Goal: Check status: Check status

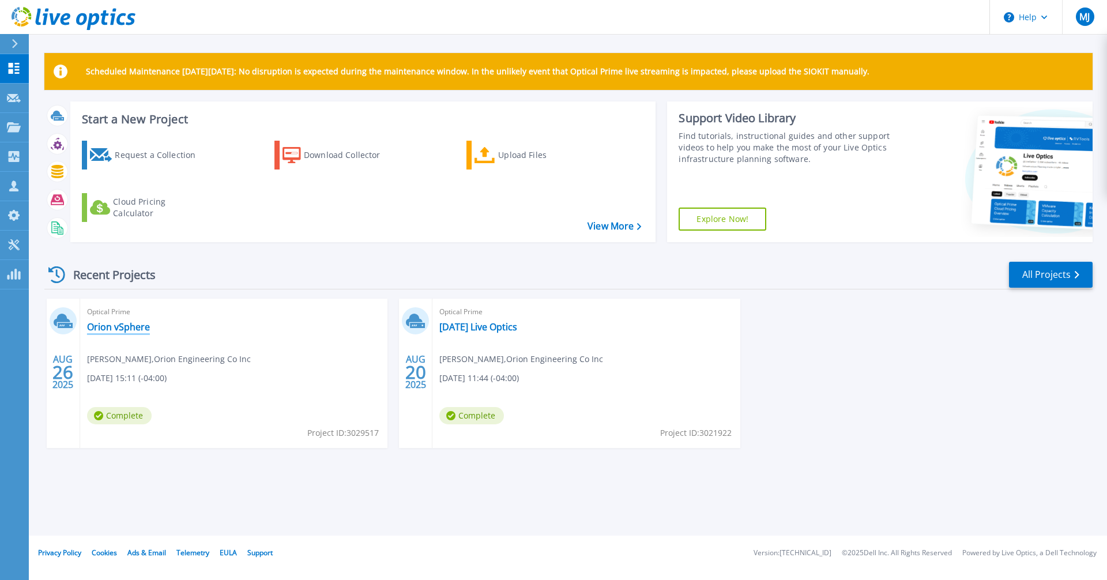
click at [132, 329] on link "Orion vSphere" at bounding box center [118, 327] width 63 height 12
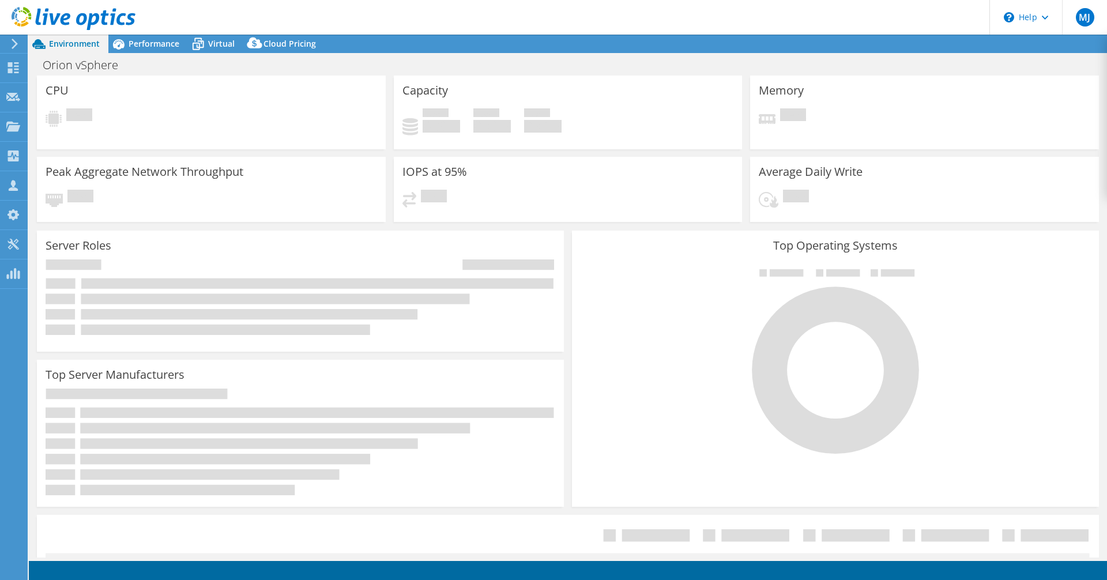
select select "USD"
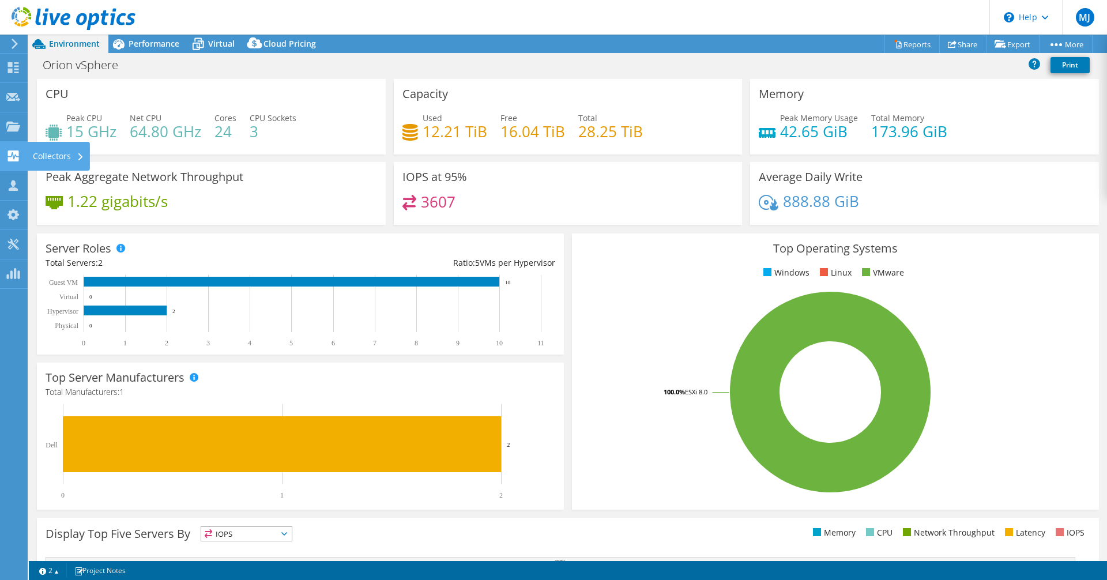
click at [15, 159] on use at bounding box center [13, 155] width 11 height 11
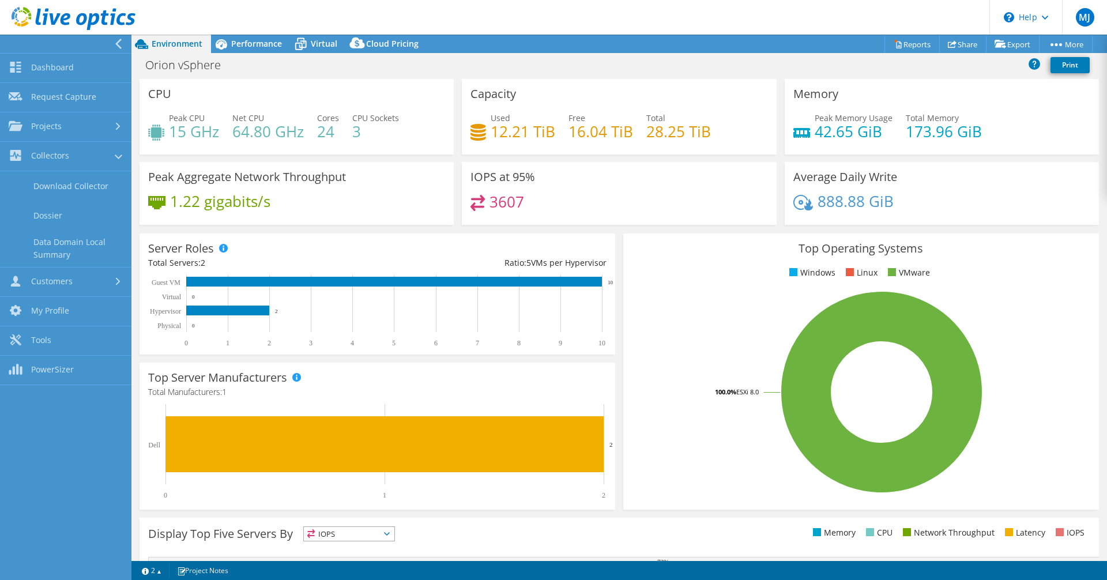
click at [641, 480] on rect at bounding box center [881, 392] width 499 height 202
